Goal: Navigation & Orientation: Find specific page/section

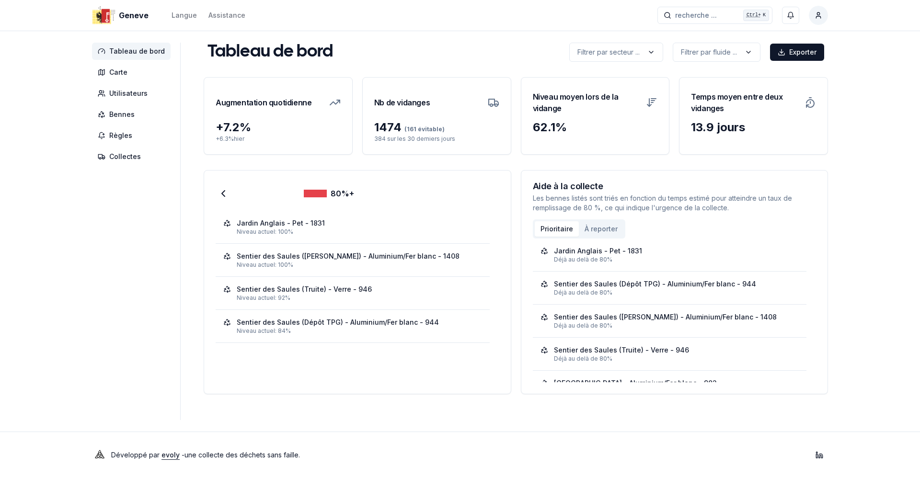
click at [125, 50] on span "Tableau de bord" at bounding box center [137, 51] width 56 height 10
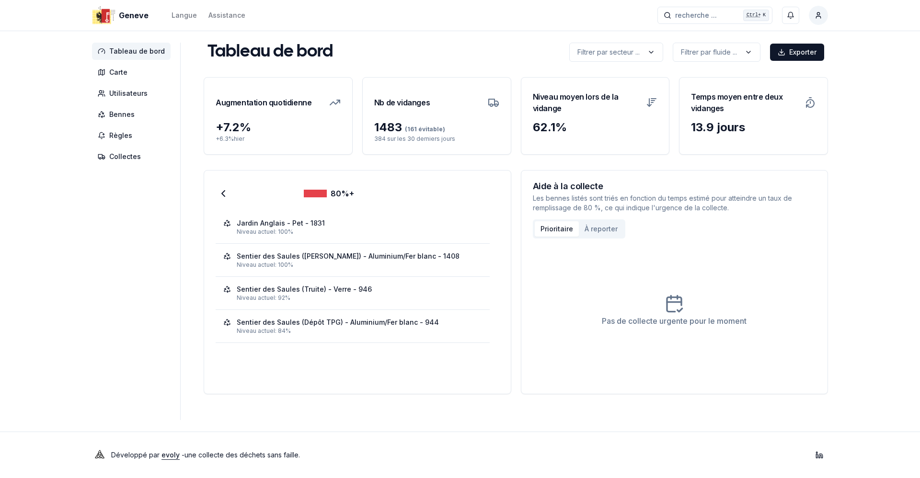
click at [136, 304] on aside "Tableau de bord Carte Utilisateurs Bennes Règles Collectes" at bounding box center [136, 232] width 89 height 378
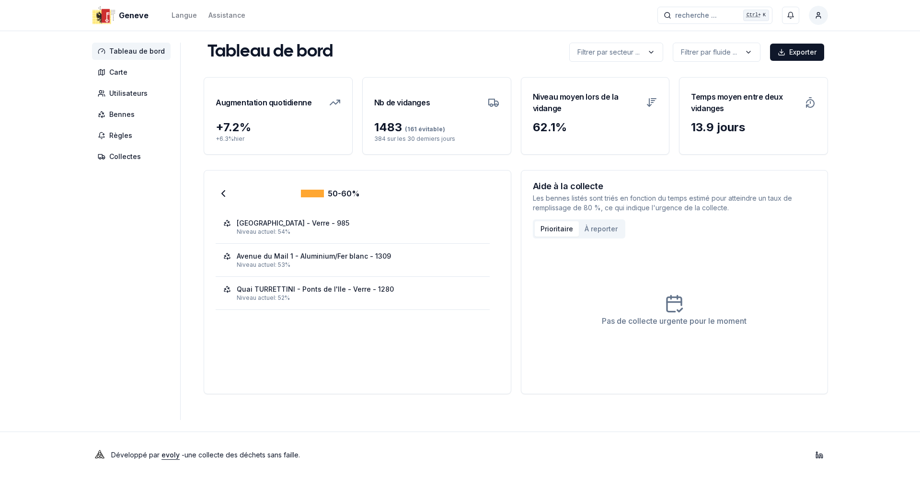
click at [104, 321] on aside "Tableau de bord Carte Utilisateurs Bennes Règles Collectes" at bounding box center [136, 232] width 89 height 378
drag, startPoint x: 415, startPoint y: 46, endPoint x: 356, endPoint y: 54, distance: 60.4
click at [415, 46] on div "Tableau de bord Filtrer par secteur ... Filtrer par fluide ... Exporter" at bounding box center [516, 52] width 624 height 19
click at [155, 50] on span "Tableau de bord" at bounding box center [137, 51] width 56 height 10
click at [65, 220] on div "Geneve Langue Assistance recherche ... recherche ... Ctrl+ K Farid El Hadj Tabl…" at bounding box center [460, 239] width 920 height 478
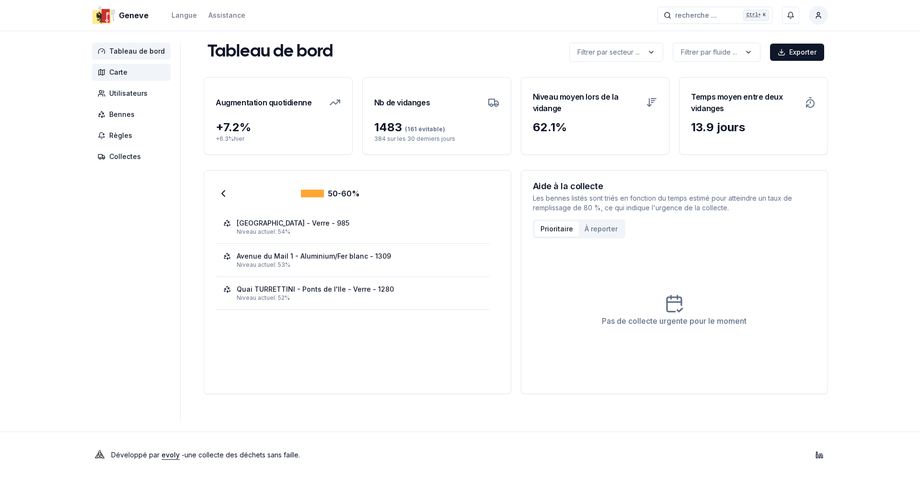
click at [117, 74] on span "Carte" at bounding box center [118, 73] width 18 height 10
